Goal: Information Seeking & Learning: Learn about a topic

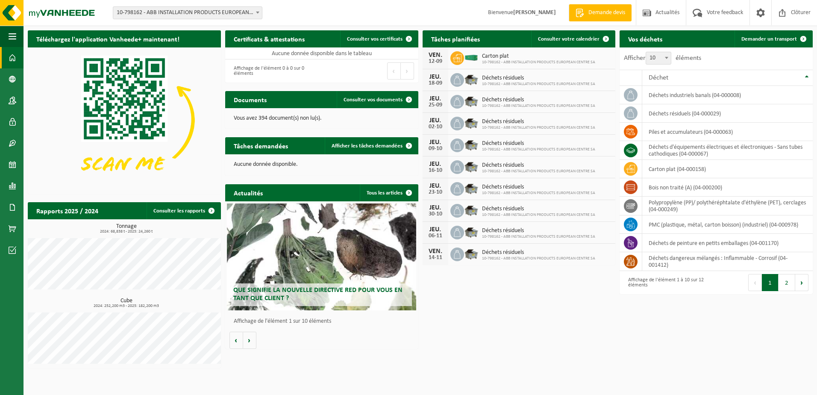
drag, startPoint x: 14, startPoint y: 59, endPoint x: 524, endPoint y: 305, distance: 566.1
click at [524, 305] on div "Téléchargez l'application Vanheede+ maintenant! Cachez Certificats & attestatio…" at bounding box center [420, 199] width 789 height 346
click at [15, 164] on span at bounding box center [13, 164] width 8 height 21
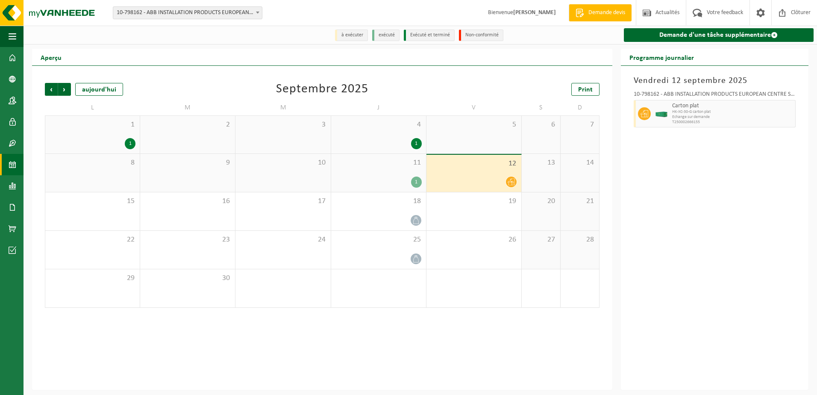
click at [511, 183] on icon at bounding box center [511, 181] width 7 height 7
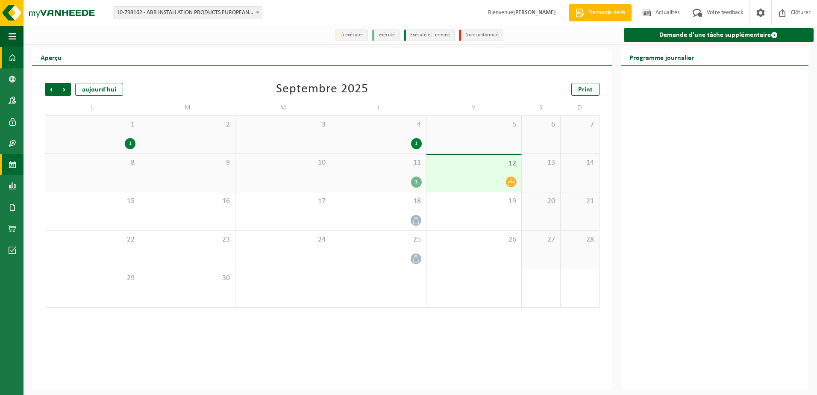
click at [14, 61] on span at bounding box center [13, 57] width 8 height 21
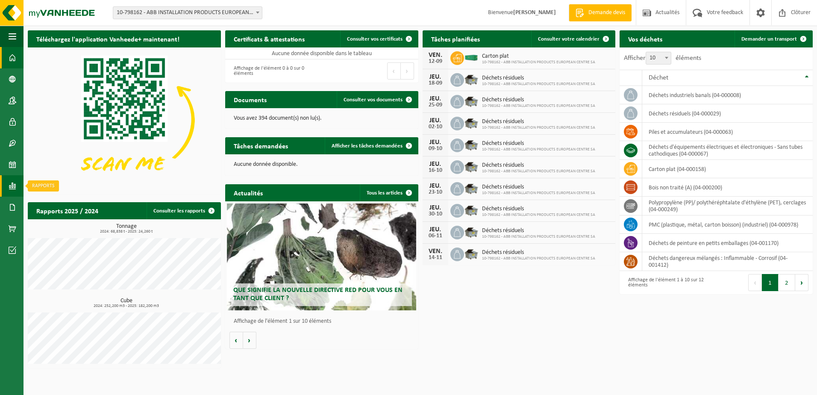
click at [12, 185] on span at bounding box center [13, 185] width 8 height 21
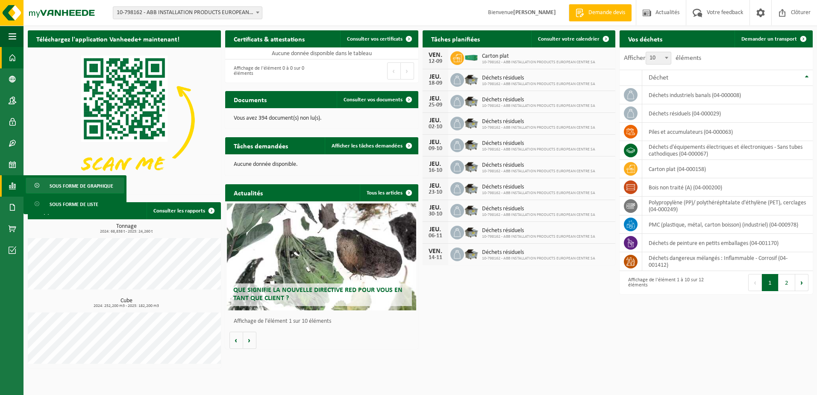
click at [66, 188] on span "Sous forme de graphique" at bounding box center [82, 186] width 64 height 16
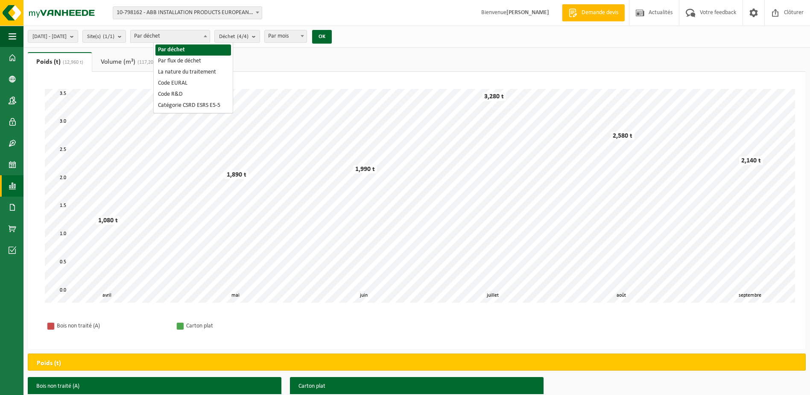
click at [210, 37] on span at bounding box center [205, 35] width 9 height 11
click at [208, 40] on span "Par déchet" at bounding box center [170, 36] width 79 height 12
click at [280, 70] on ul "Poids (t) (12,960 t) Volume (m³) (117,200 m³)" at bounding box center [417, 62] width 778 height 20
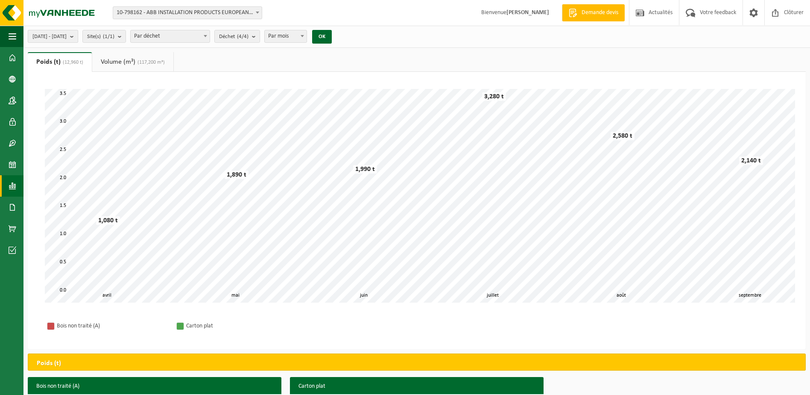
click at [78, 41] on b "submit" at bounding box center [74, 36] width 8 height 12
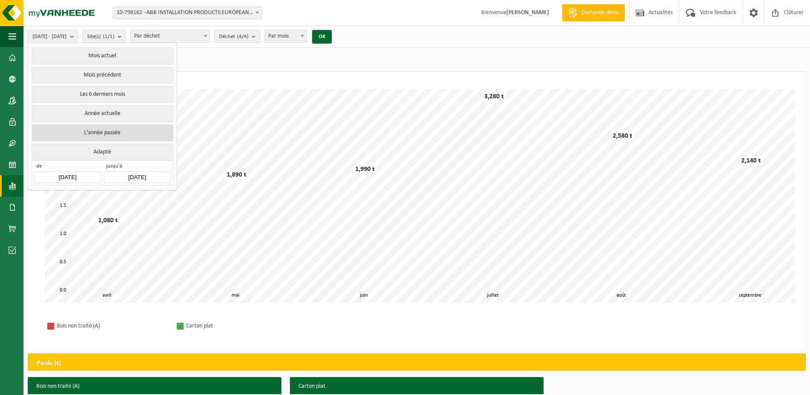
click at [111, 132] on button "L'année passée" at bounding box center [102, 132] width 141 height 17
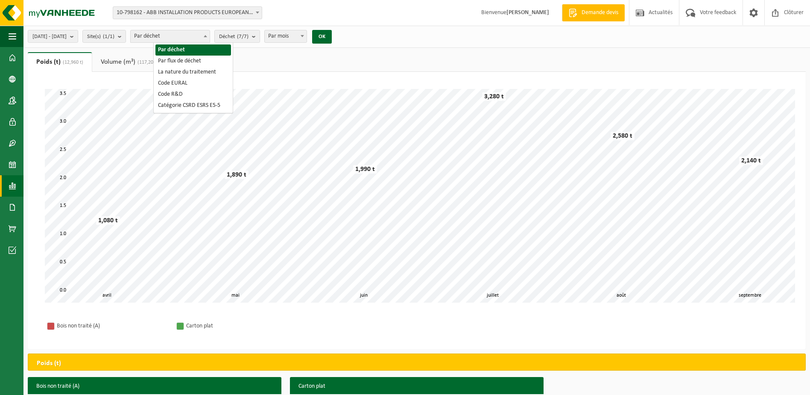
click at [210, 36] on span "Par déchet" at bounding box center [170, 36] width 79 height 12
click at [257, 72] on div "Patientez Le téléchargement est un peu long en raison de la grande quantité de …" at bounding box center [417, 210] width 778 height 277
click at [260, 34] on button "Déchet (7/7)" at bounding box center [237, 36] width 46 height 13
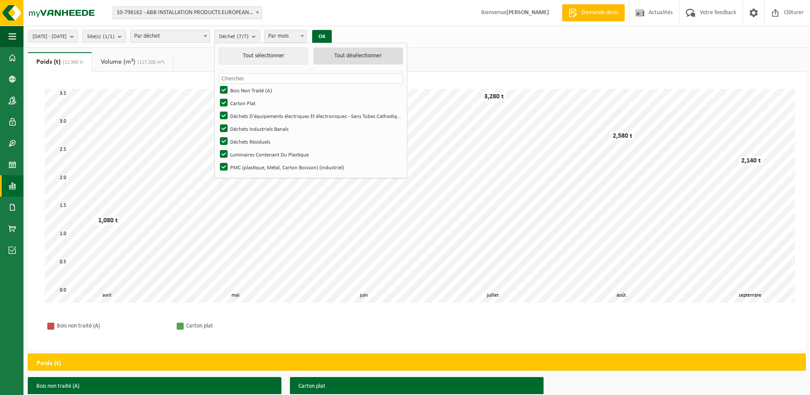
click at [364, 56] on button "Tout désélectionner" at bounding box center [359, 55] width 90 height 17
checkbox input "false"
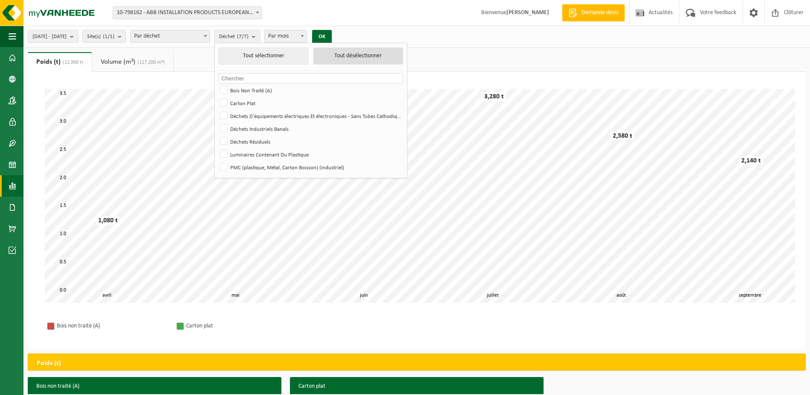
checkbox input "false"
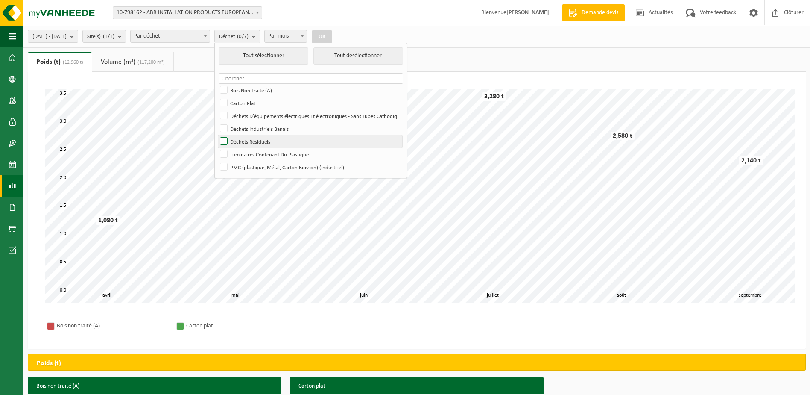
click at [250, 141] on label "Déchets Résiduels" at bounding box center [310, 141] width 184 height 13
click at [217, 135] on input "Déchets Résiduels" at bounding box center [217, 135] width 0 height 0
checkbox input "true"
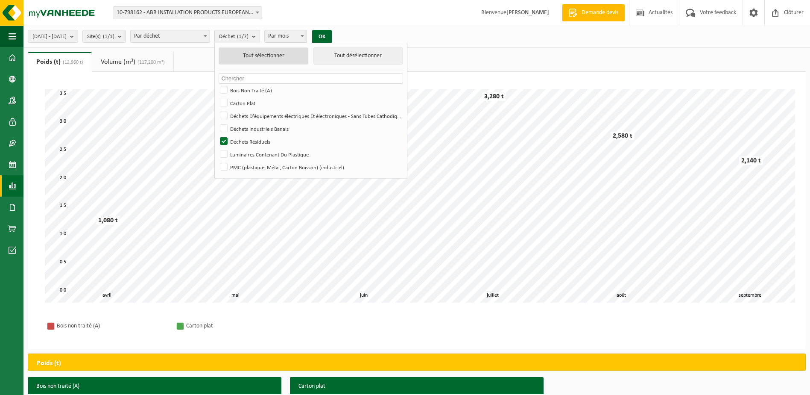
click at [274, 54] on button "Tout sélectionner" at bounding box center [264, 55] width 90 height 17
checkbox input "true"
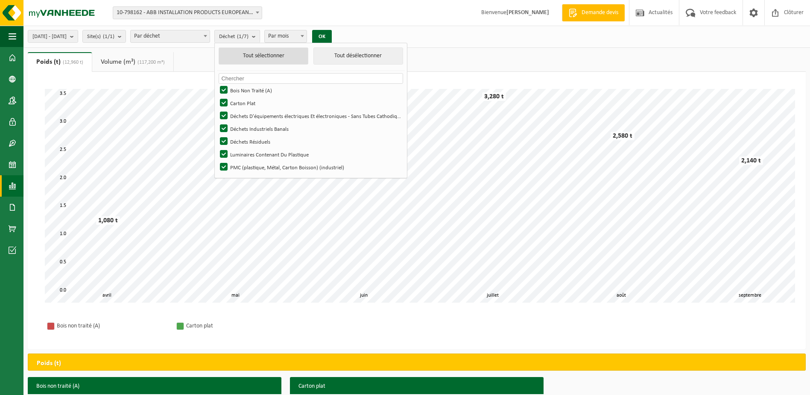
checkbox input "true"
click at [356, 59] on button "Tout désélectionner" at bounding box center [359, 55] width 90 height 17
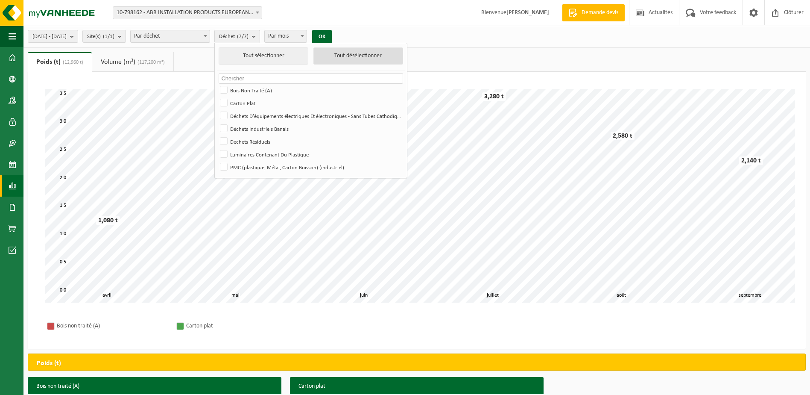
checkbox input "false"
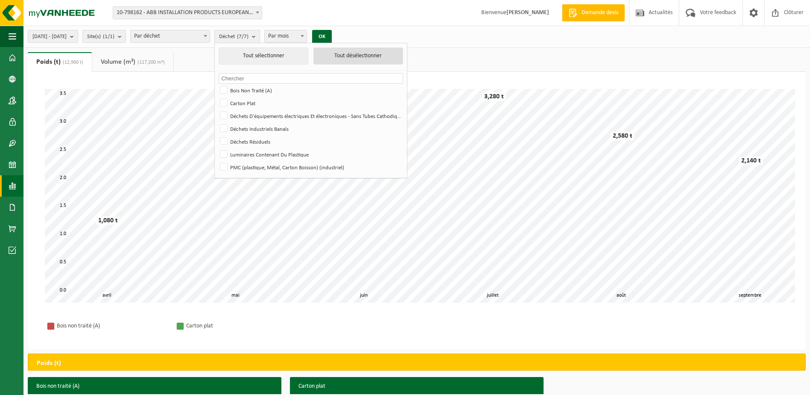
checkbox input "false"
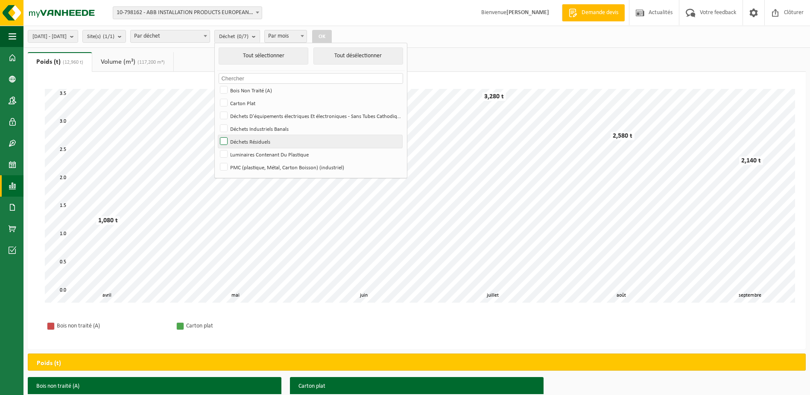
click at [251, 138] on label "Déchets Résiduels" at bounding box center [310, 141] width 184 height 13
click at [217, 135] on input "Déchets Résiduels" at bounding box center [217, 135] width 0 height 0
checkbox input "true"
click at [332, 35] on button "OK" at bounding box center [322, 37] width 20 height 14
